Goal: Information Seeking & Learning: Check status

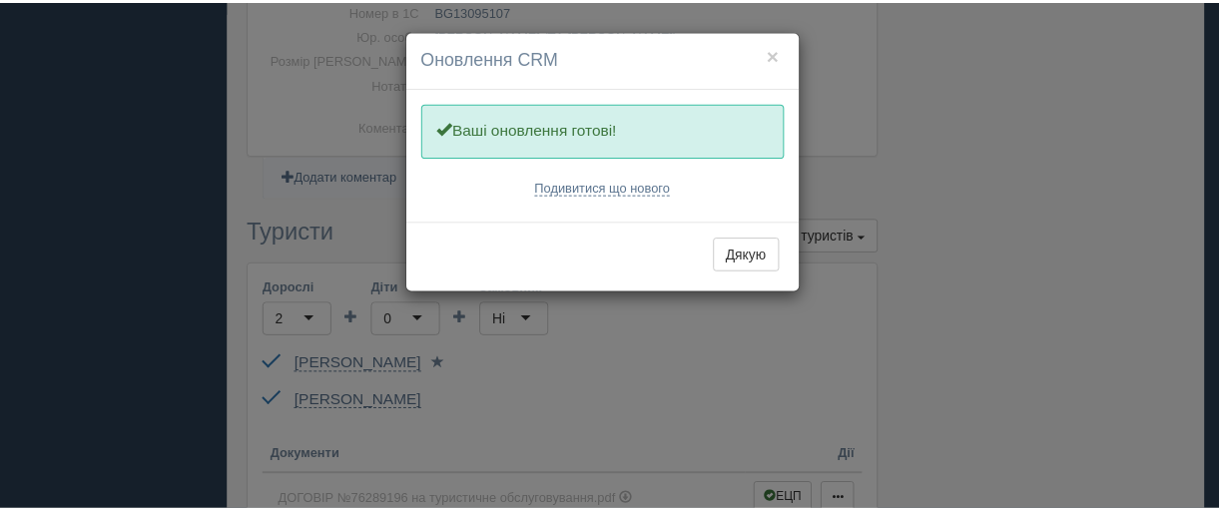
scroll to position [499, 0]
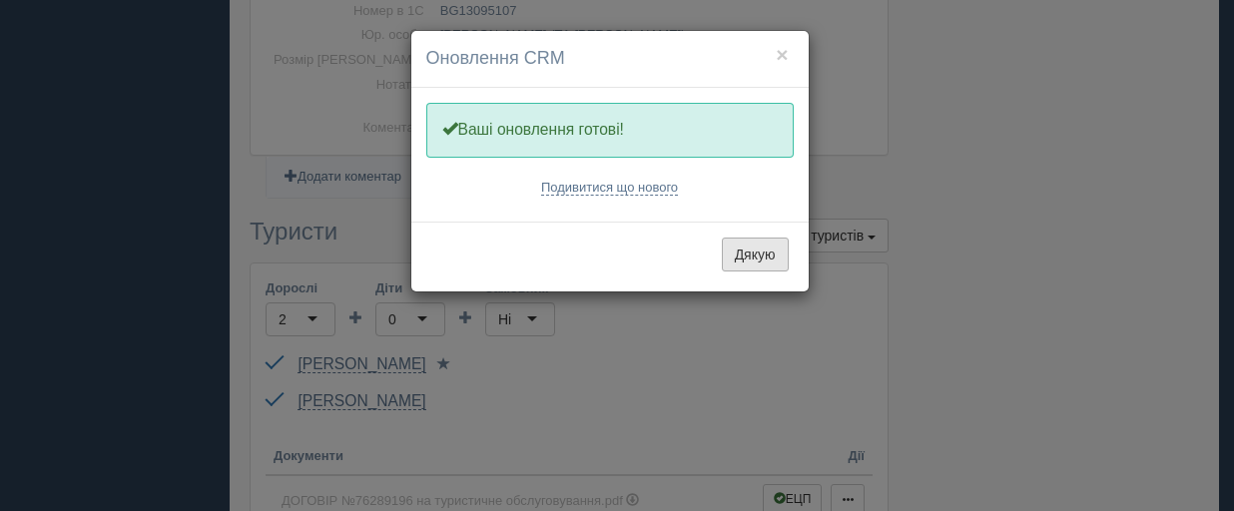
click at [751, 254] on button "Дякую" at bounding box center [755, 255] width 67 height 34
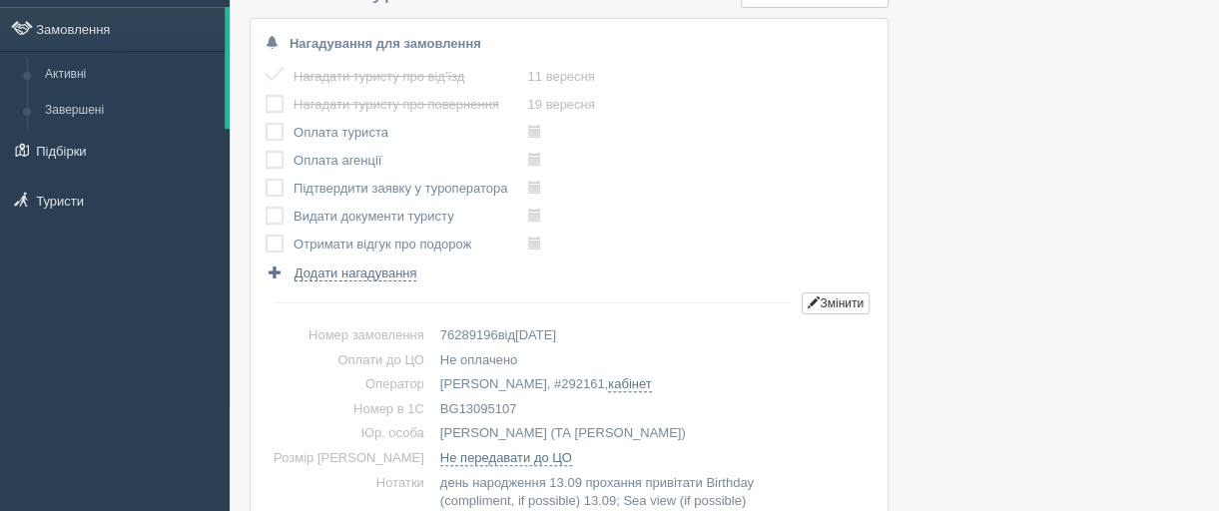
scroll to position [0, 0]
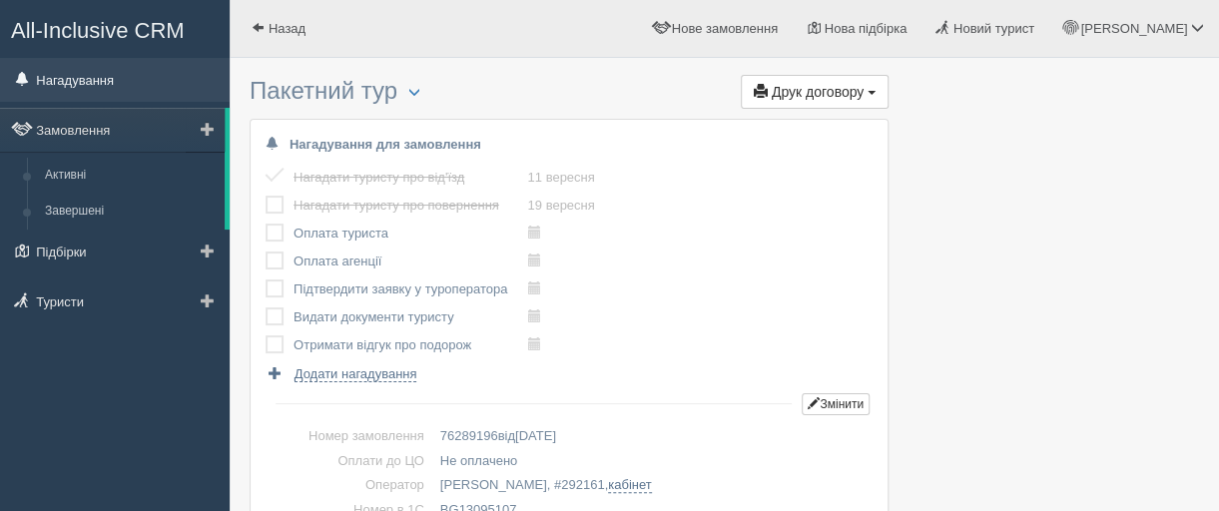
click at [66, 81] on link "Нагадування" at bounding box center [115, 80] width 230 height 44
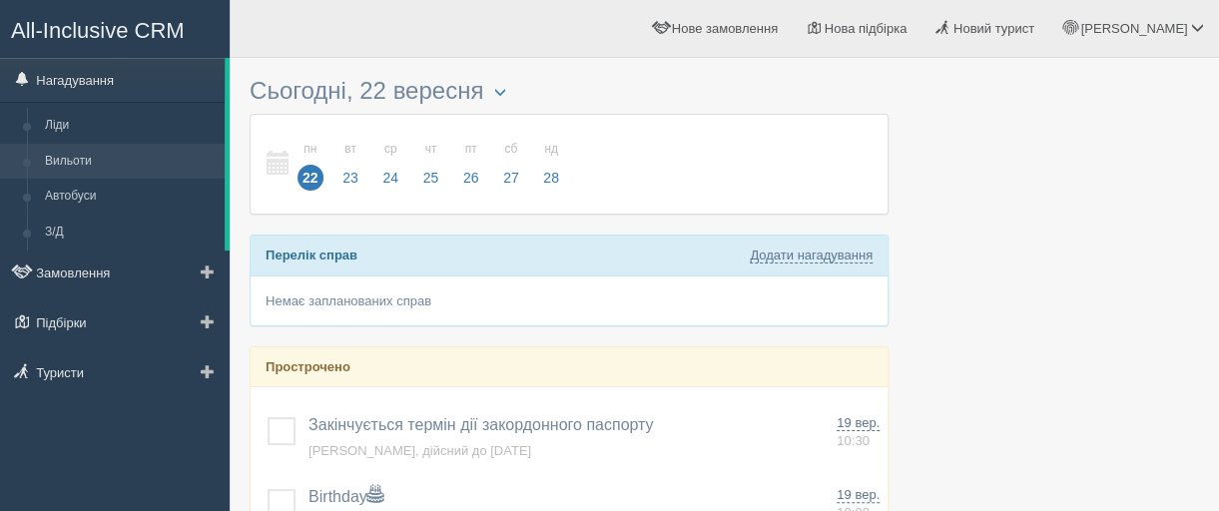
click at [84, 159] on link "Вильоти" at bounding box center [130, 162] width 189 height 36
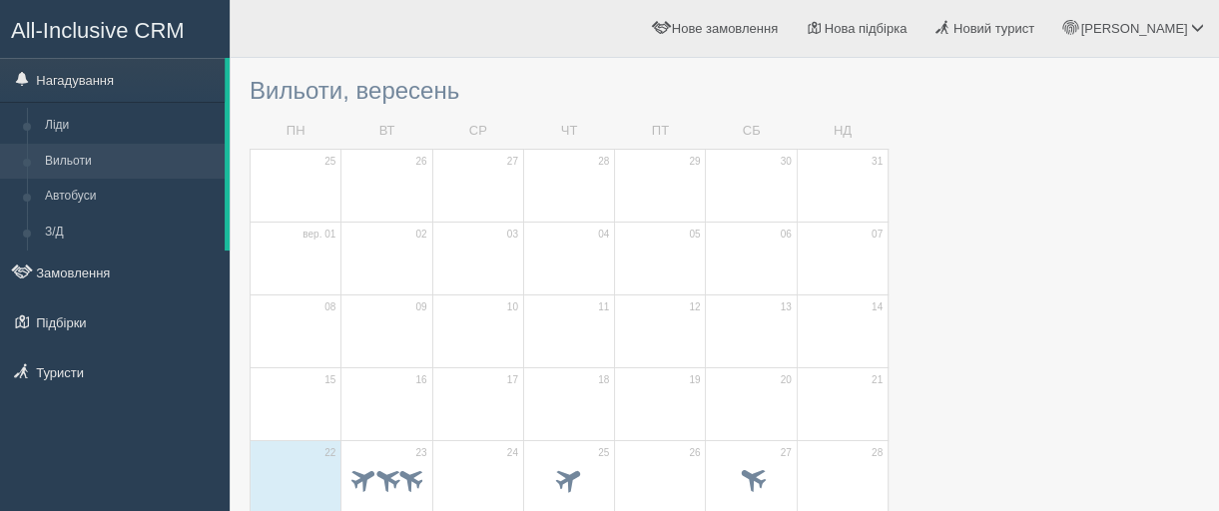
scroll to position [200, 0]
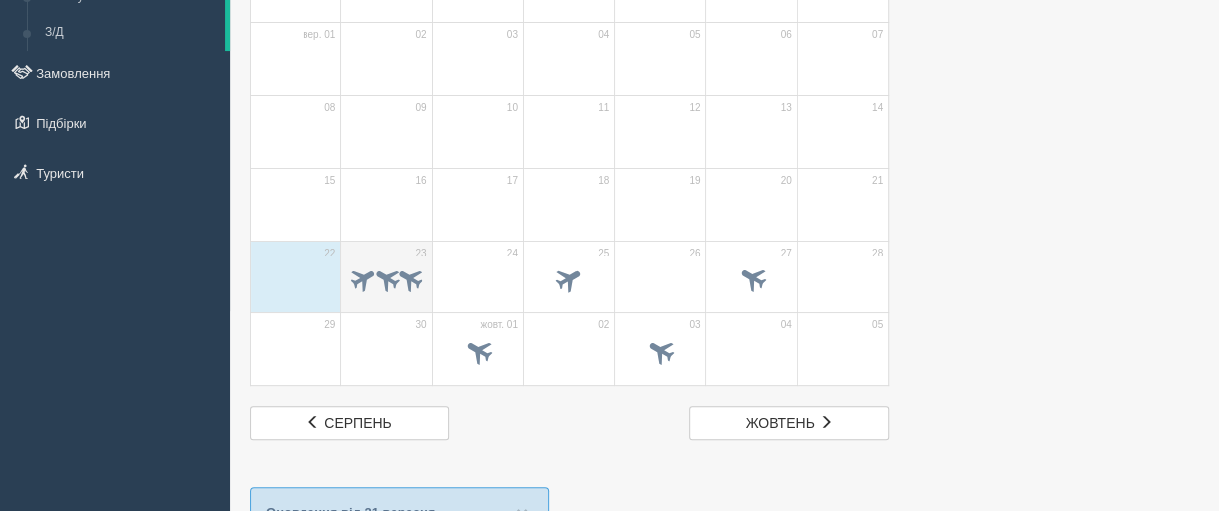
click at [363, 243] on td "23" at bounding box center [386, 277] width 91 height 73
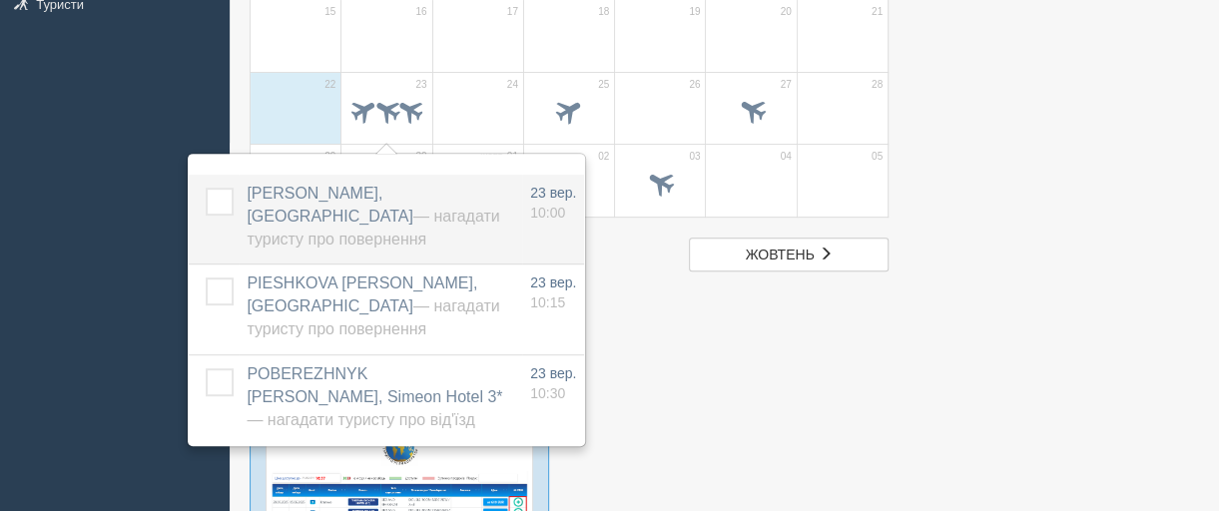
scroll to position [399, 0]
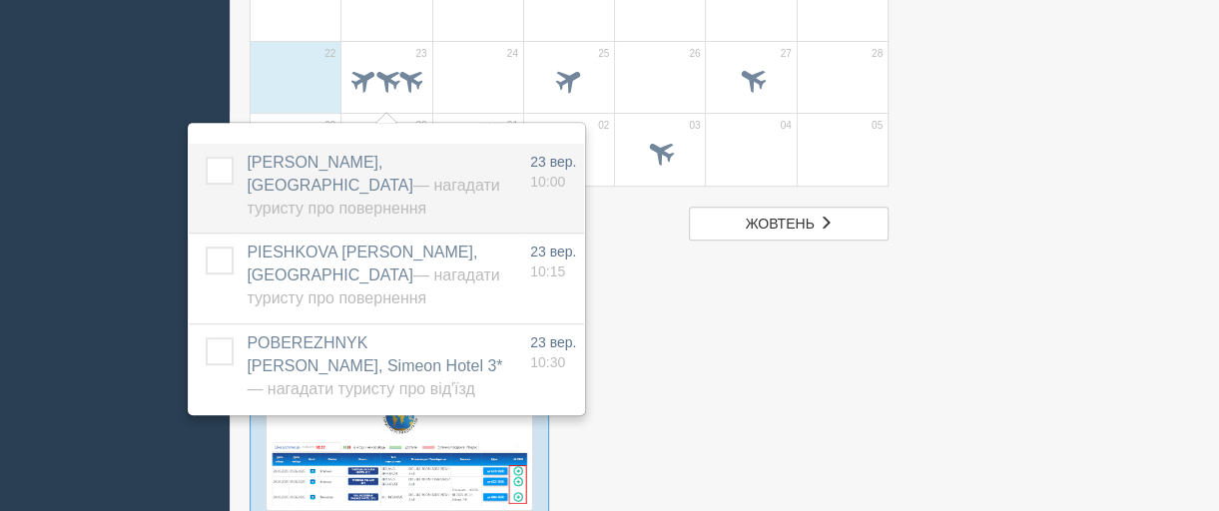
click at [383, 169] on span "РЕКА ЮЛІЯ МИКОЛАЇВНА, BSA GRADINA HOTEL — Нагадати туристу про повернення" at bounding box center [373, 185] width 253 height 63
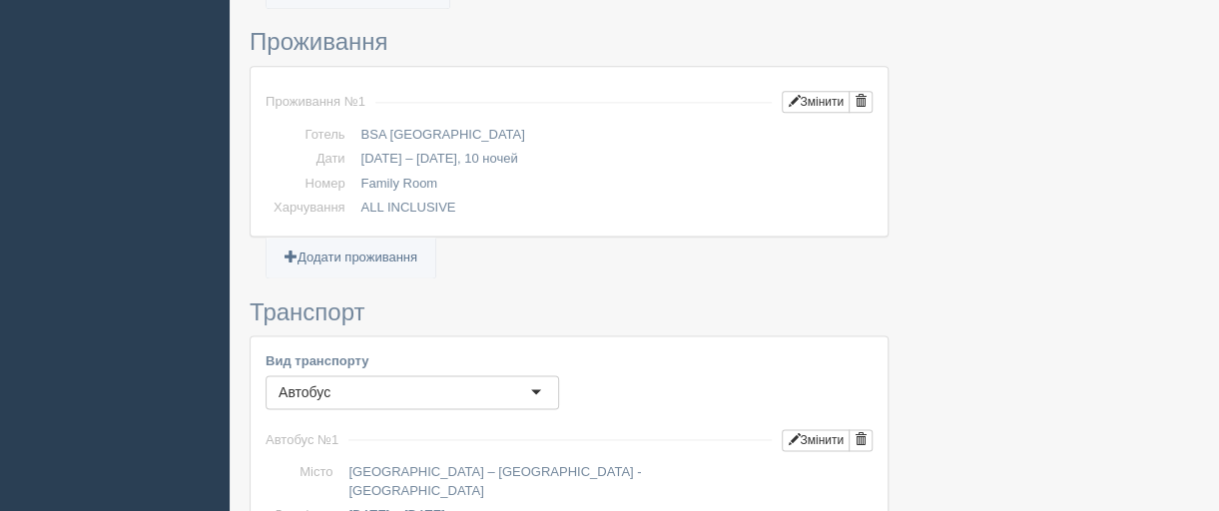
scroll to position [1198, 0]
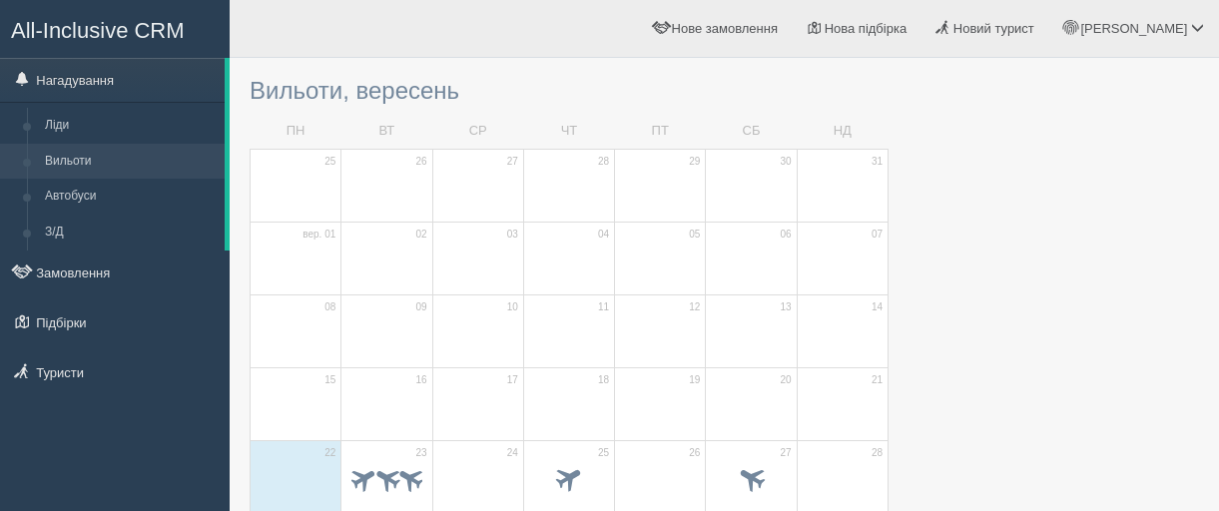
scroll to position [399, 0]
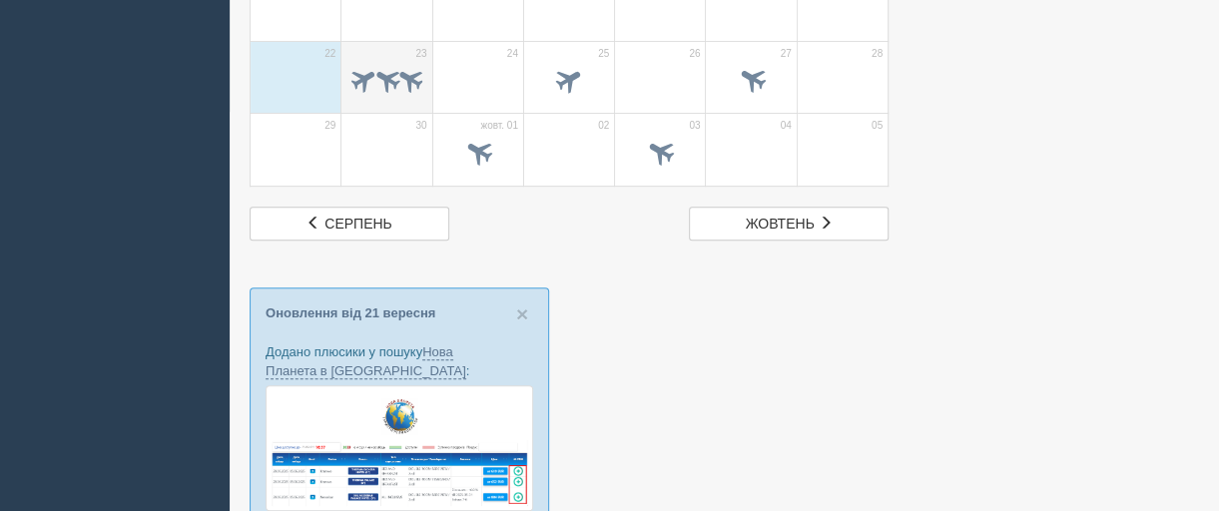
click at [389, 99] on div at bounding box center [386, 83] width 70 height 42
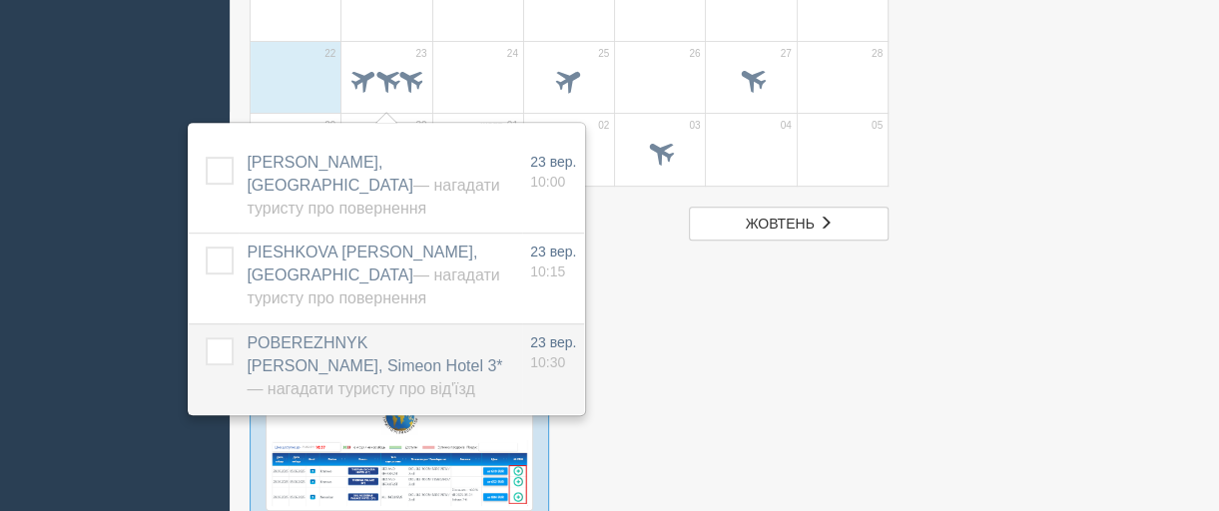
click at [342, 344] on span "POBEREZHNYK [PERSON_NAME], Simeon Hotel 3* — Нагадати туристу про від'їзд" at bounding box center [375, 365] width 256 height 63
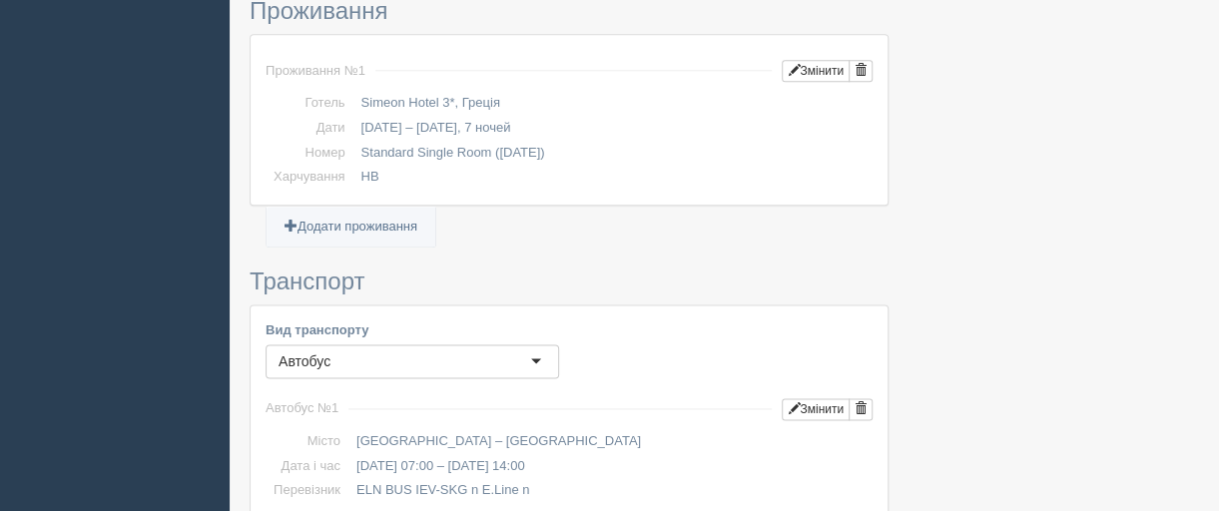
scroll to position [1198, 0]
